Goal: Information Seeking & Learning: Learn about a topic

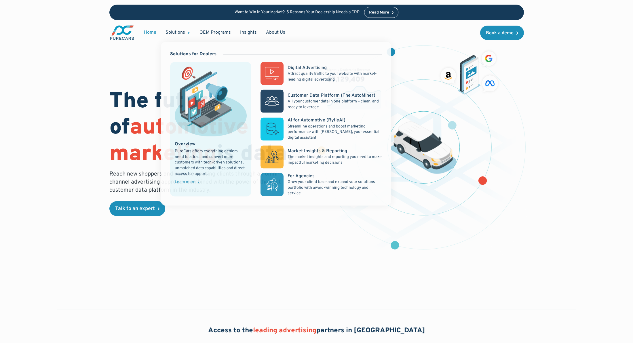
click at [180, 31] on div "Solutions" at bounding box center [176, 32] width 20 height 6
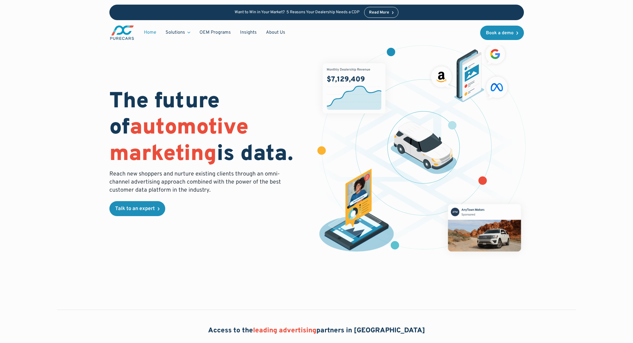
click at [185, 33] on div "Solutions" at bounding box center [178, 32] width 34 height 11
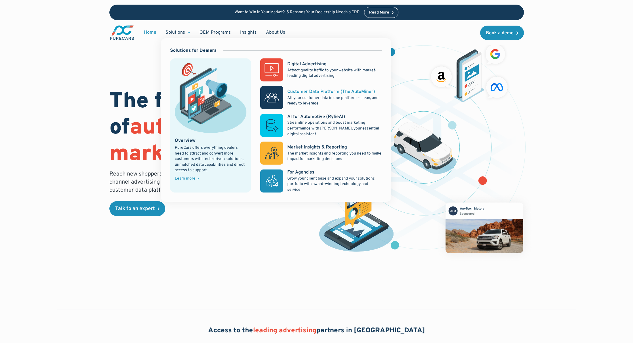
click at [312, 99] on p "All your customer data in one platform – clean, and ready to leverage" at bounding box center [334, 100] width 94 height 11
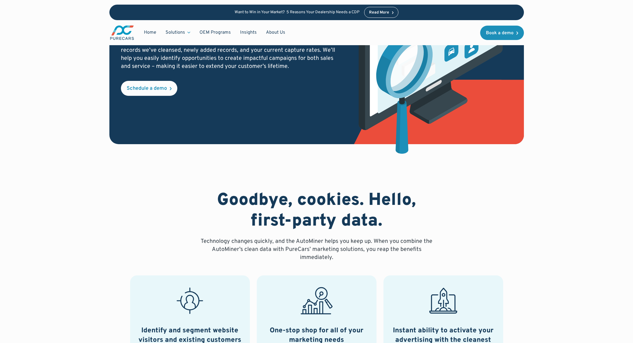
scroll to position [86, 0]
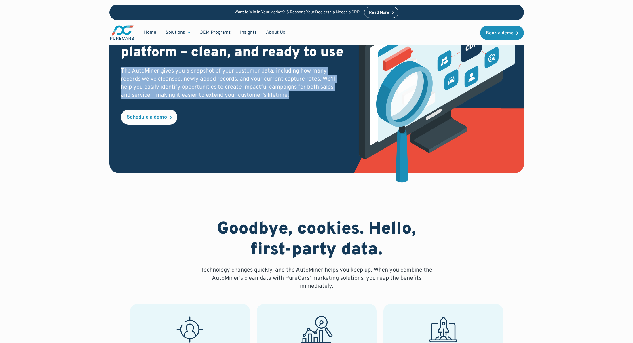
drag, startPoint x: 120, startPoint y: 74, endPoint x: 284, endPoint y: 107, distance: 167.6
click at [284, 107] on div "Customer Data PLATFORM (The Autominer) All your customer data in one platform –…" at bounding box center [316, 71] width 415 height 204
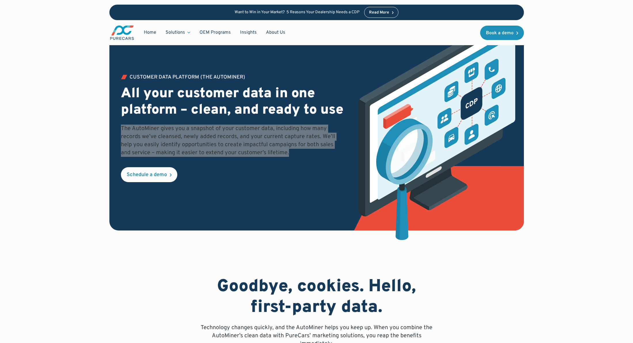
scroll to position [0, 0]
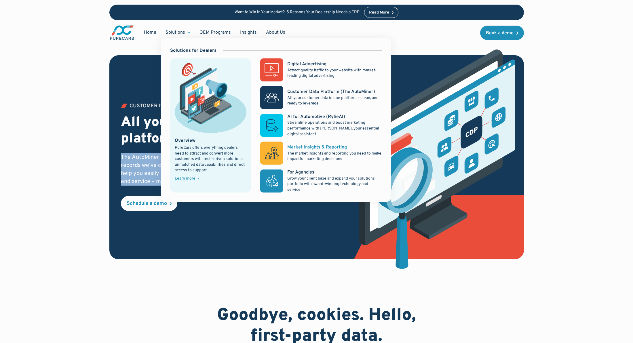
click at [307, 160] on p "The market insights and reporting you need to make impactful marketing decisions" at bounding box center [334, 156] width 94 height 11
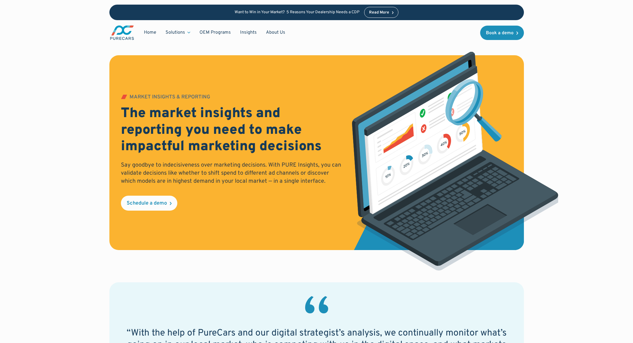
drag, startPoint x: 66, startPoint y: 313, endPoint x: 153, endPoint y: 133, distance: 200.2
